Goal: Task Accomplishment & Management: Complete application form

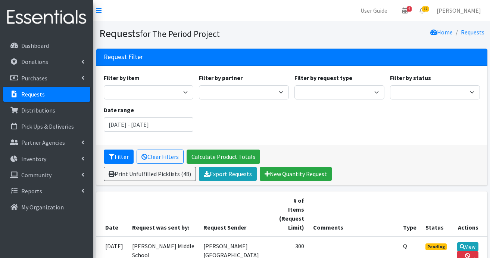
scroll to position [672, 0]
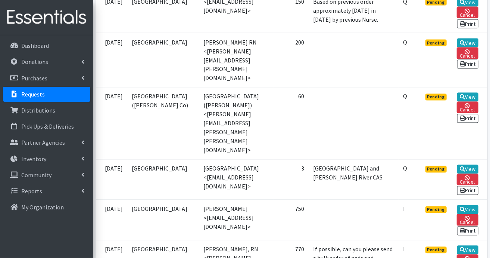
click at [31, 93] on p "Requests" at bounding box center [33, 93] width 24 height 7
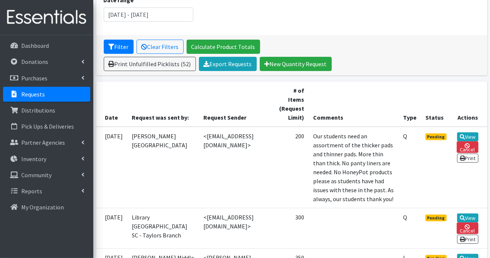
scroll to position [149, 0]
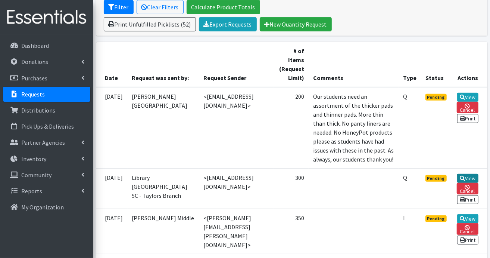
click at [472, 183] on link "View" at bounding box center [468, 178] width 21 height 9
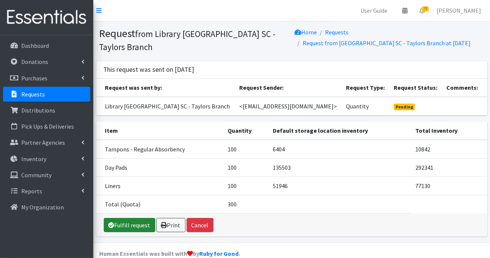
click at [139, 229] on link "Fulfill request" at bounding box center [130, 225] width 52 height 14
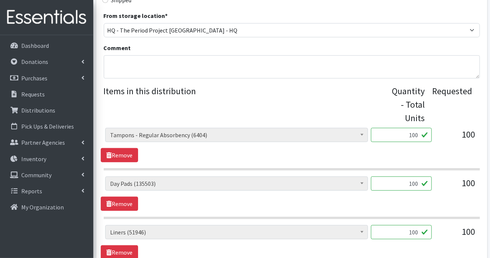
scroll to position [261, 0]
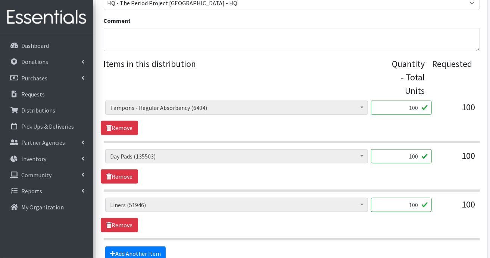
click at [421, 157] on input "100" at bounding box center [401, 156] width 61 height 14
type input "1"
type input "90"
click at [419, 202] on input "100" at bounding box center [401, 205] width 61 height 14
type input "1"
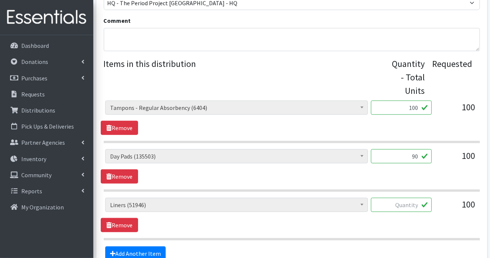
type input "9"
type input "162"
click at [346, 224] on div "(DO NOT USE)Tampax or Playtex Regular Absorbency (192) (GREENWOOD) Adult Pack (…" at bounding box center [292, 215] width 382 height 34
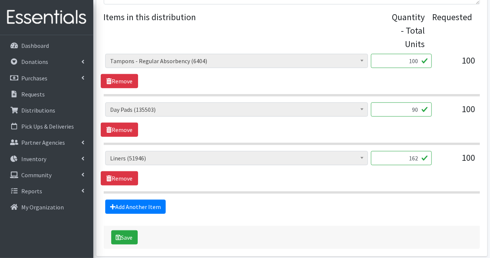
scroll to position [336, 0]
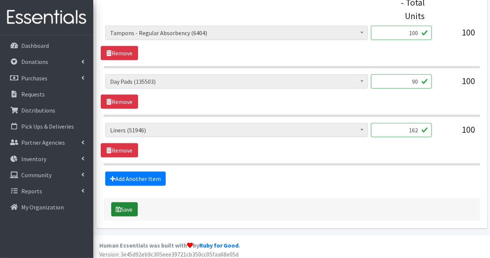
click at [126, 206] on button "Save" at bounding box center [124, 209] width 27 height 14
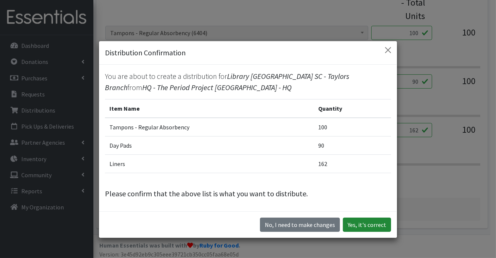
click at [368, 223] on button "Yes, it's correct" at bounding box center [367, 224] width 48 height 14
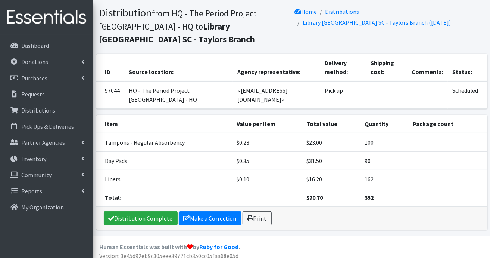
scroll to position [50, 0]
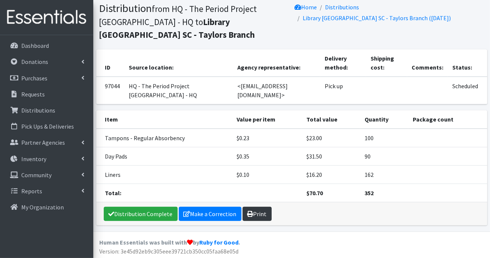
click at [261, 215] on link "Print" at bounding box center [257, 214] width 29 height 14
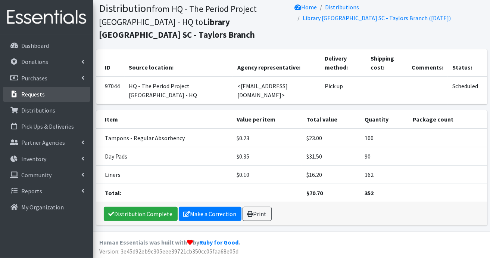
click at [24, 94] on p "Requests" at bounding box center [33, 93] width 24 height 7
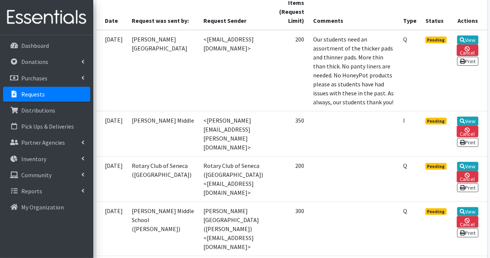
scroll to position [224, 0]
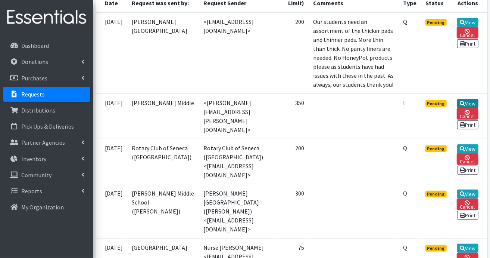
click at [468, 108] on link "View" at bounding box center [468, 103] width 21 height 9
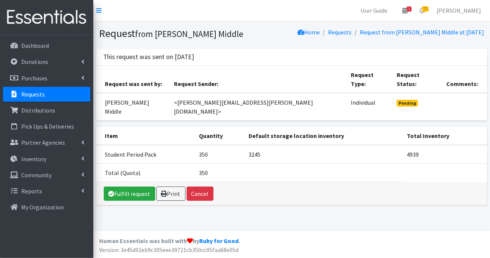
click at [35, 94] on p "Requests" at bounding box center [33, 93] width 24 height 7
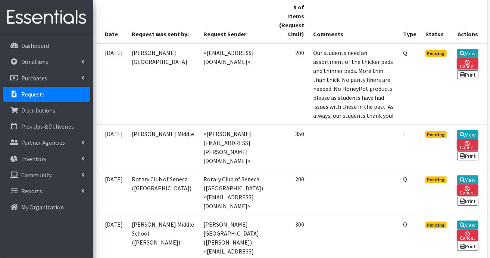
scroll to position [224, 0]
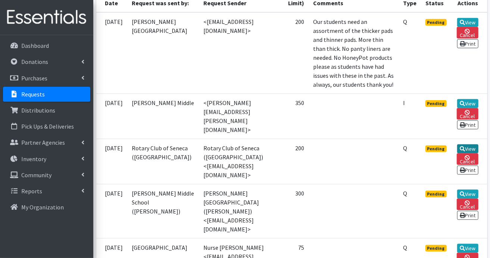
click at [469, 153] on link "View" at bounding box center [468, 148] width 21 height 9
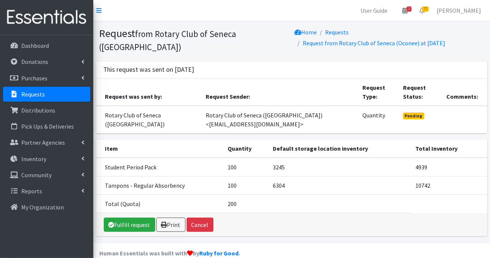
click at [49, 96] on link "Requests" at bounding box center [46, 94] width 87 height 15
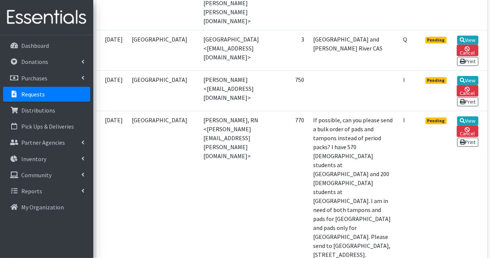
scroll to position [971, 0]
